Goal: Task Accomplishment & Management: Manage account settings

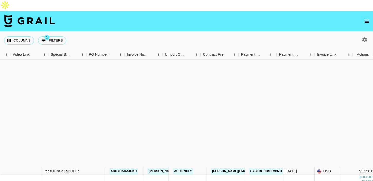
scroll to position [143, 469]
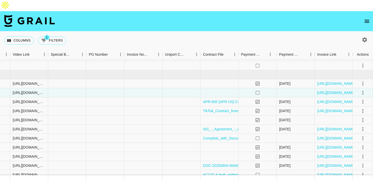
click at [367, 18] on icon "open drawer" at bounding box center [367, 21] width 6 height 6
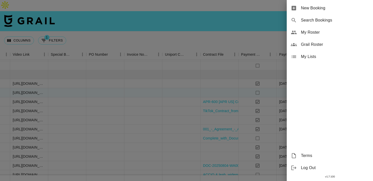
click at [326, 32] on span "My Roster" at bounding box center [335, 32] width 68 height 6
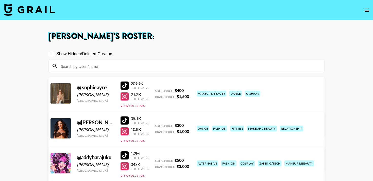
scroll to position [22, 0]
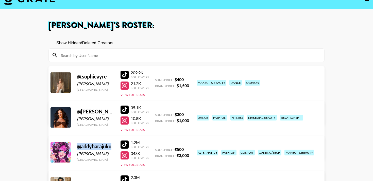
drag, startPoint x: 113, startPoint y: 137, endPoint x: 77, endPoint y: 137, distance: 36.8
click at [77, 137] on div "@ addyharajuku [GEOGRAPHIC_DATA][PERSON_NAME] [GEOGRAPHIC_DATA] 1.2M Followers …" at bounding box center [186, 165] width 276 height 59
copy div "@ addyharajuku"
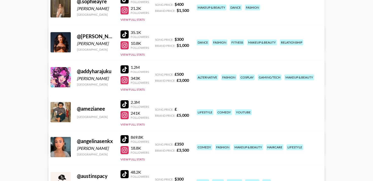
scroll to position [112, 0]
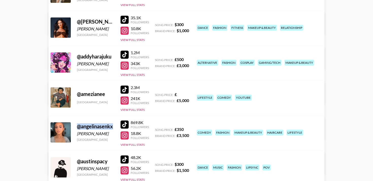
drag, startPoint x: 114, startPoint y: 117, endPoint x: 76, endPoint y: 114, distance: 38.2
click at [76, 116] on div "@ angelinasenkx [PERSON_NAME] [GEOGRAPHIC_DATA] 869.8K Followers 18.8K Follower…" at bounding box center [186, 145] width 276 height 59
copy div "@ angelinasenkx"
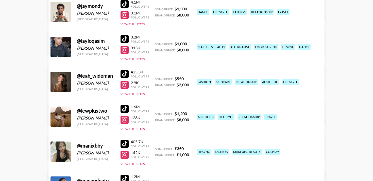
scroll to position [531, 0]
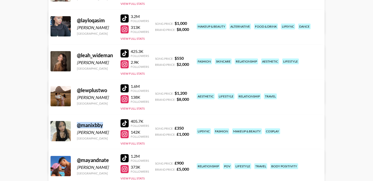
drag, startPoint x: 107, startPoint y: 114, endPoint x: 79, endPoint y: 114, distance: 28.4
click at [79, 122] on div "@ manixbby" at bounding box center [96, 125] width 38 height 6
copy div "@ manixbby"
click at [34, 124] on main "[PERSON_NAME] 's Roster: Show Hidden/Deleted Creators @ .[PERSON_NAME] [GEOGRAP…" at bounding box center [186, 41] width 373 height 1081
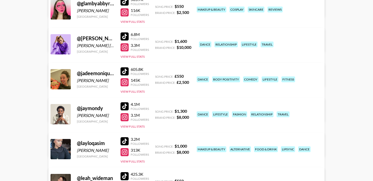
scroll to position [401, 0]
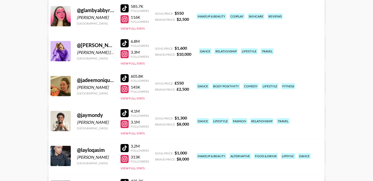
click at [125, 74] on div at bounding box center [125, 78] width 8 height 8
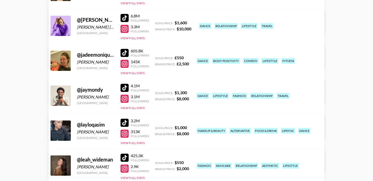
scroll to position [446, 0]
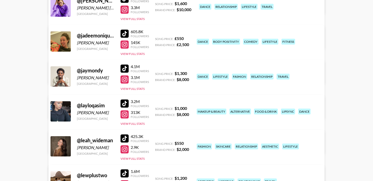
click at [126, 100] on div at bounding box center [125, 104] width 8 height 8
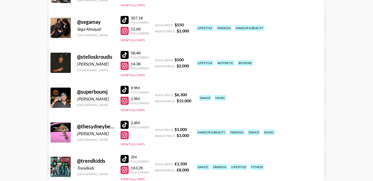
scroll to position [882, 0]
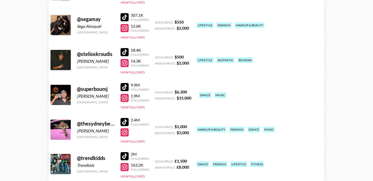
click at [124, 118] on div at bounding box center [125, 122] width 8 height 8
click at [126, 118] on div at bounding box center [125, 122] width 8 height 8
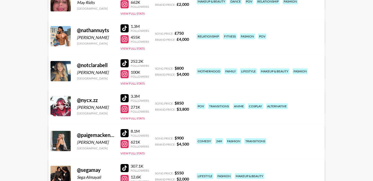
scroll to position [722, 0]
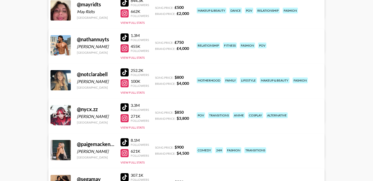
click at [124, 104] on div at bounding box center [125, 108] width 8 height 8
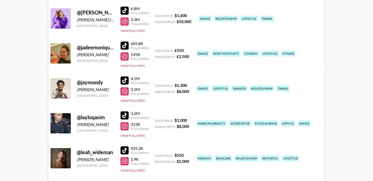
scroll to position [429, 0]
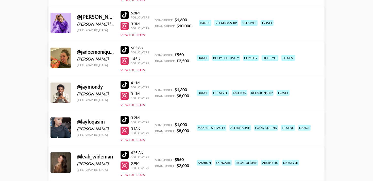
click at [123, 116] on div at bounding box center [125, 120] width 8 height 8
click at [127, 116] on div at bounding box center [125, 120] width 8 height 8
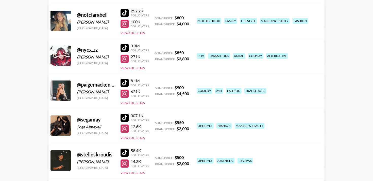
scroll to position [785, 0]
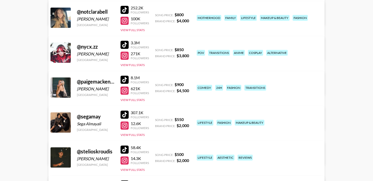
click at [125, 41] on div at bounding box center [125, 45] width 8 height 8
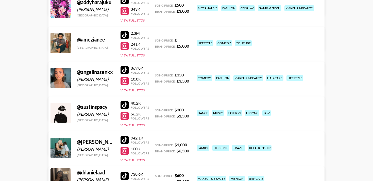
scroll to position [121, 0]
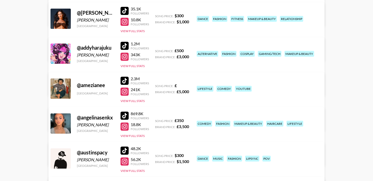
click at [125, 42] on div at bounding box center [125, 46] width 8 height 8
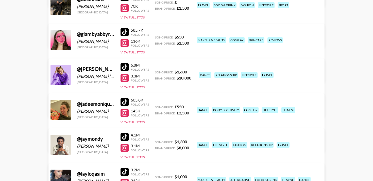
scroll to position [370, 0]
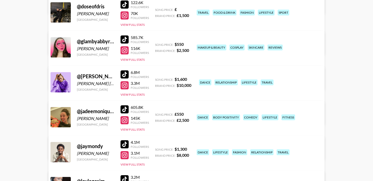
click at [126, 36] on div at bounding box center [125, 40] width 8 height 8
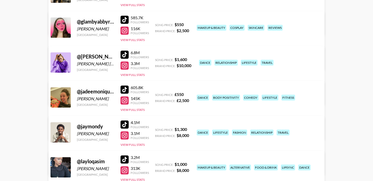
scroll to position [411, 0]
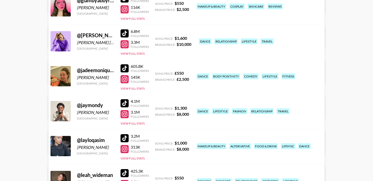
click at [124, 135] on div at bounding box center [125, 139] width 8 height 8
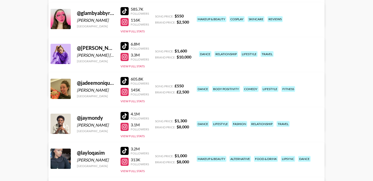
scroll to position [13, 0]
